Goal: Navigation & Orientation: Find specific page/section

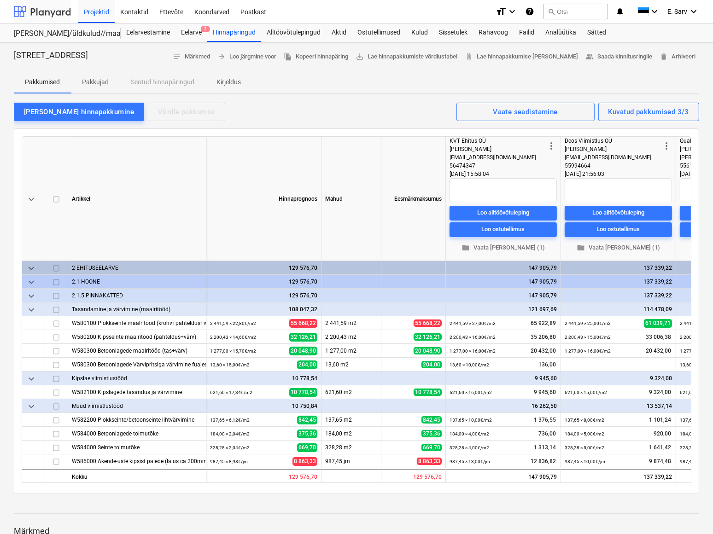
click at [47, 13] on div at bounding box center [42, 11] width 57 height 23
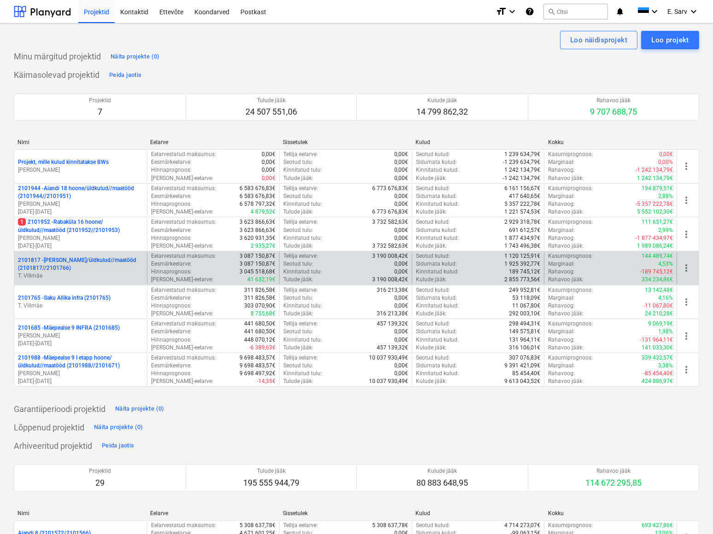
click at [67, 257] on p "2101817 - Saku I hoone/üldkulud//maatööd (2101817//2101766)" at bounding box center [80, 264] width 125 height 16
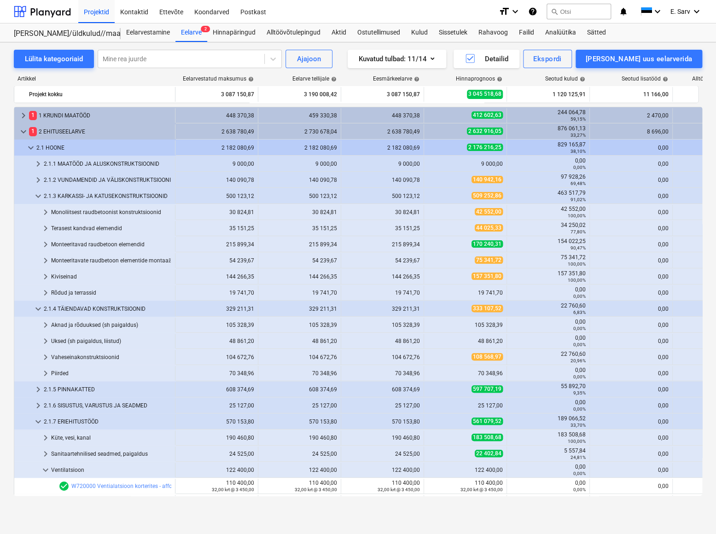
scroll to position [94, 0]
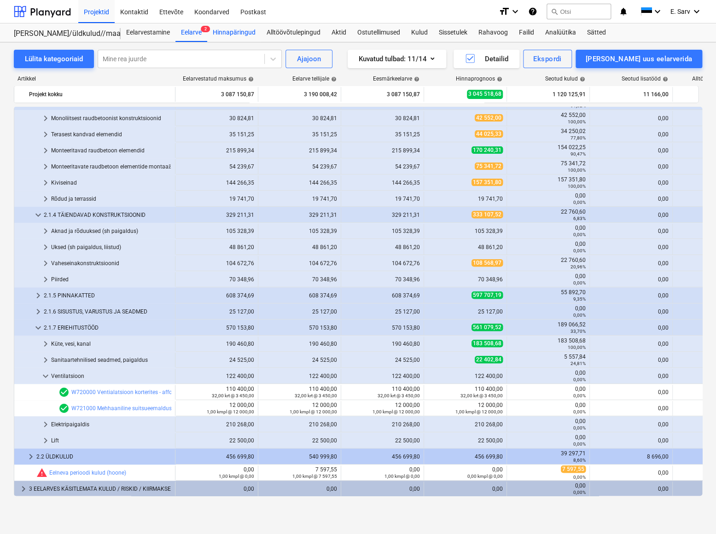
click at [232, 32] on div "Hinnapäringud" at bounding box center [234, 32] width 54 height 18
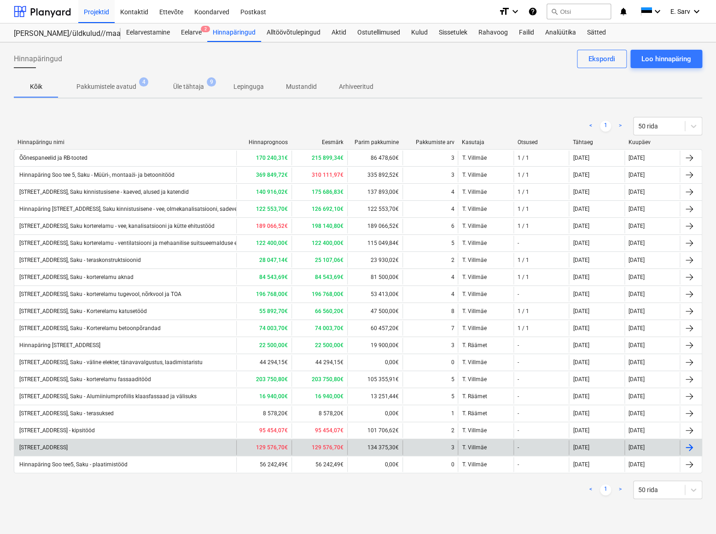
click at [68, 446] on div "[STREET_ADDRESS]" at bounding box center [43, 447] width 50 height 6
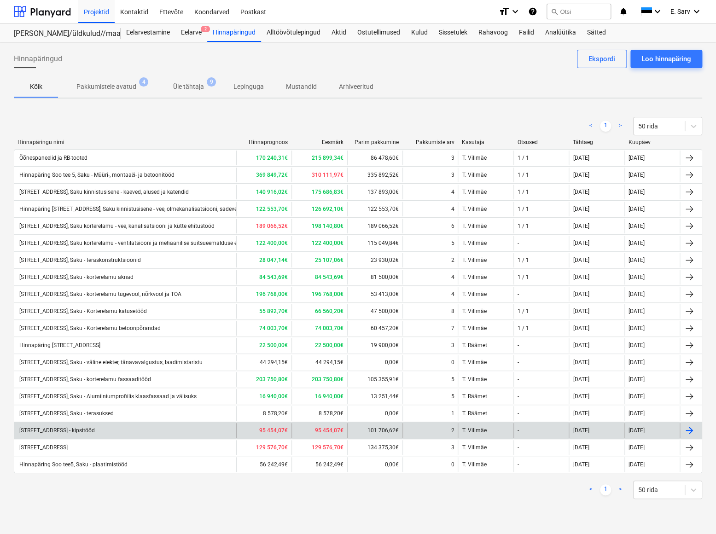
click at [95, 431] on div "Hinnapäring Soo tee 5, Saku - kipsitööd" at bounding box center [56, 430] width 77 height 6
